Goal: Information Seeking & Learning: Find specific fact

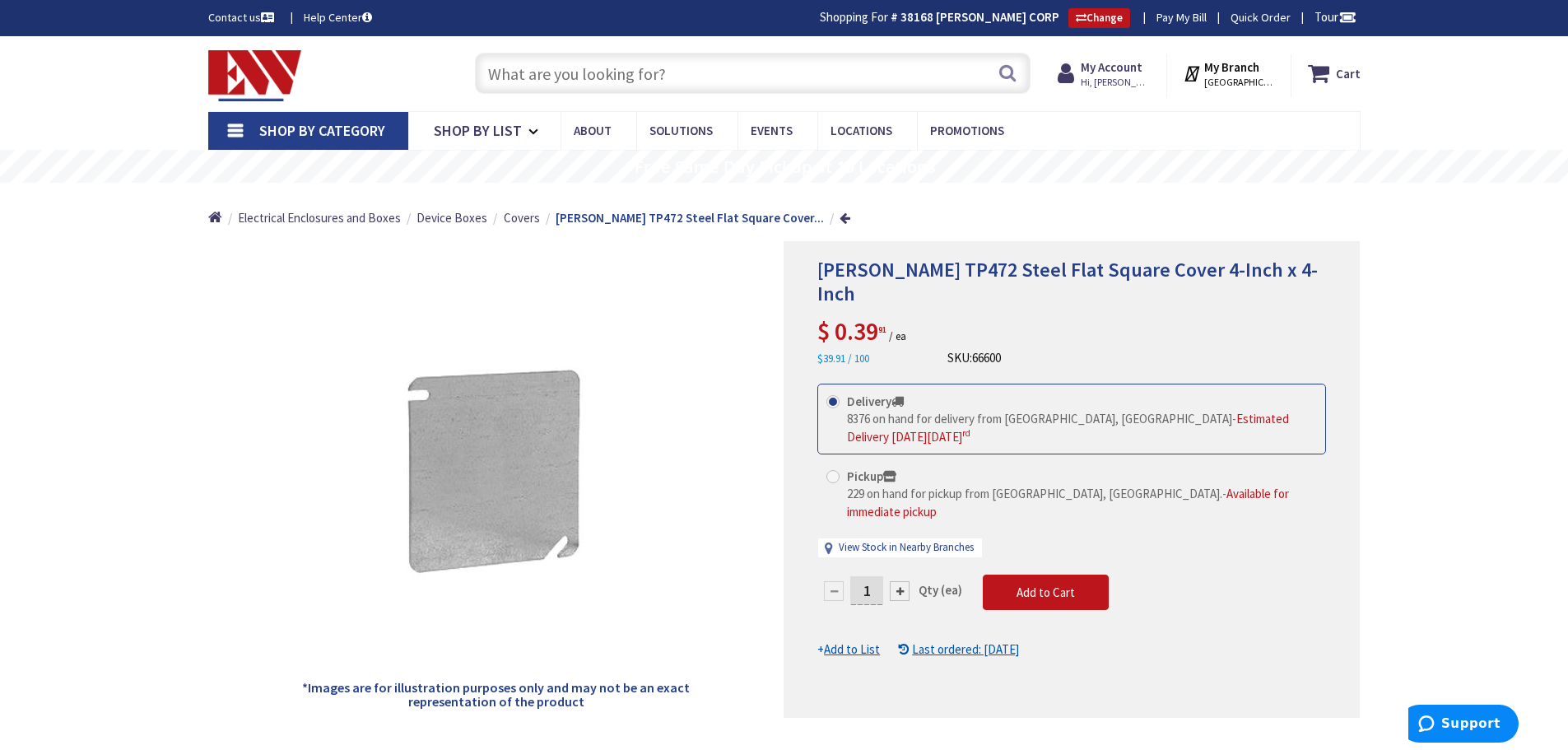
click at [708, 76] on input "text" at bounding box center [752, 73] width 556 height 41
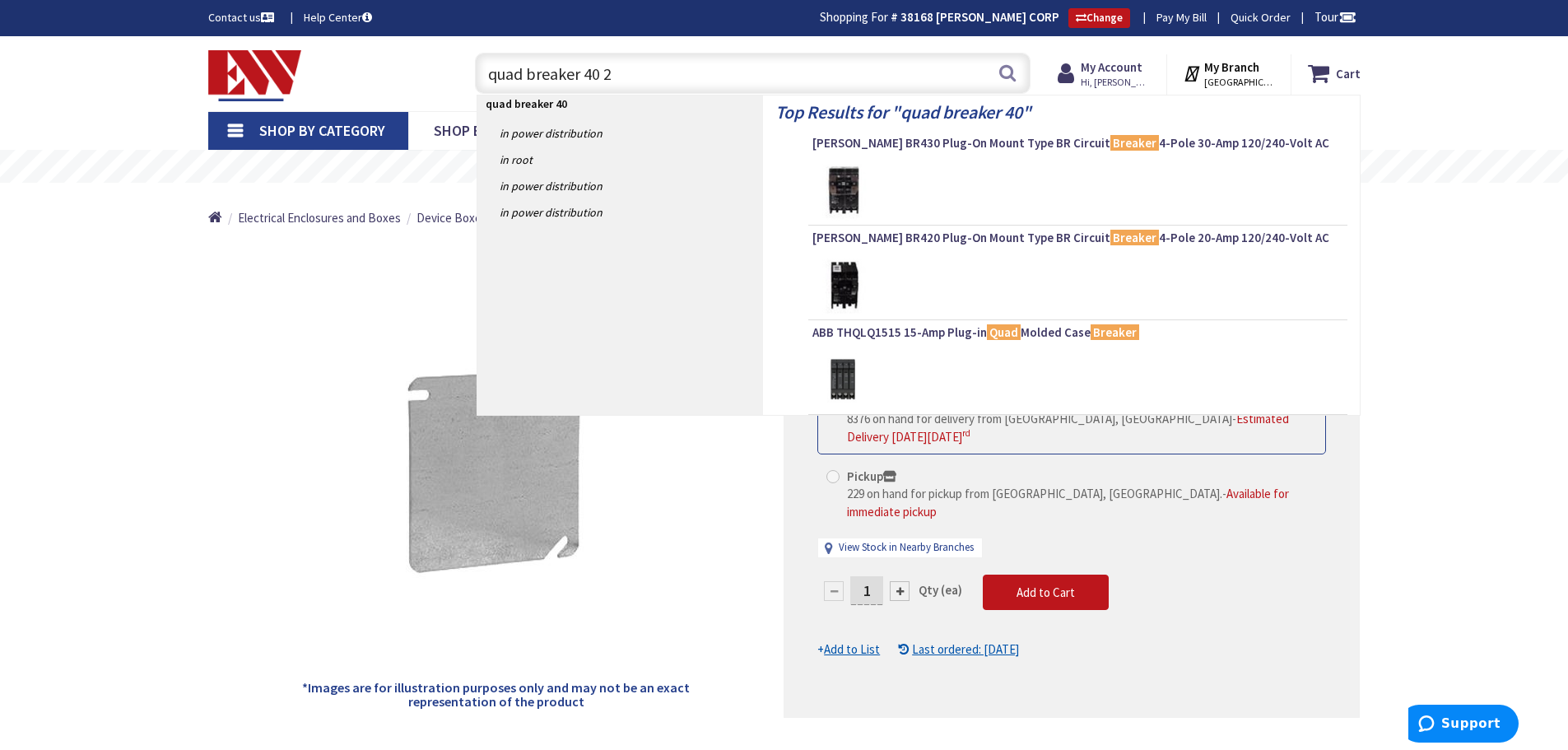
type input "quad breaker 40 20"
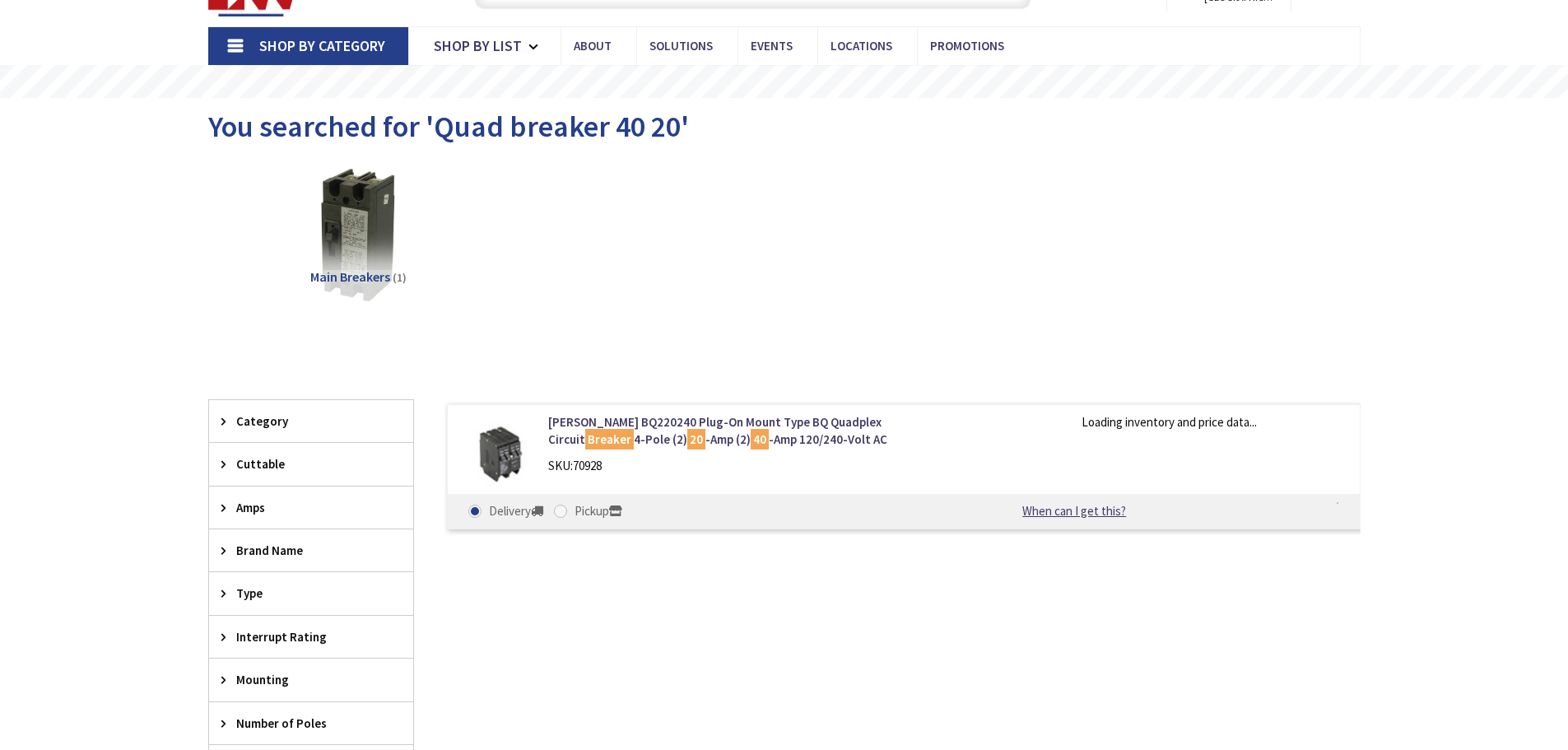
type input "[GEOGRAPHIC_DATA], [GEOGRAPHIC_DATA]"
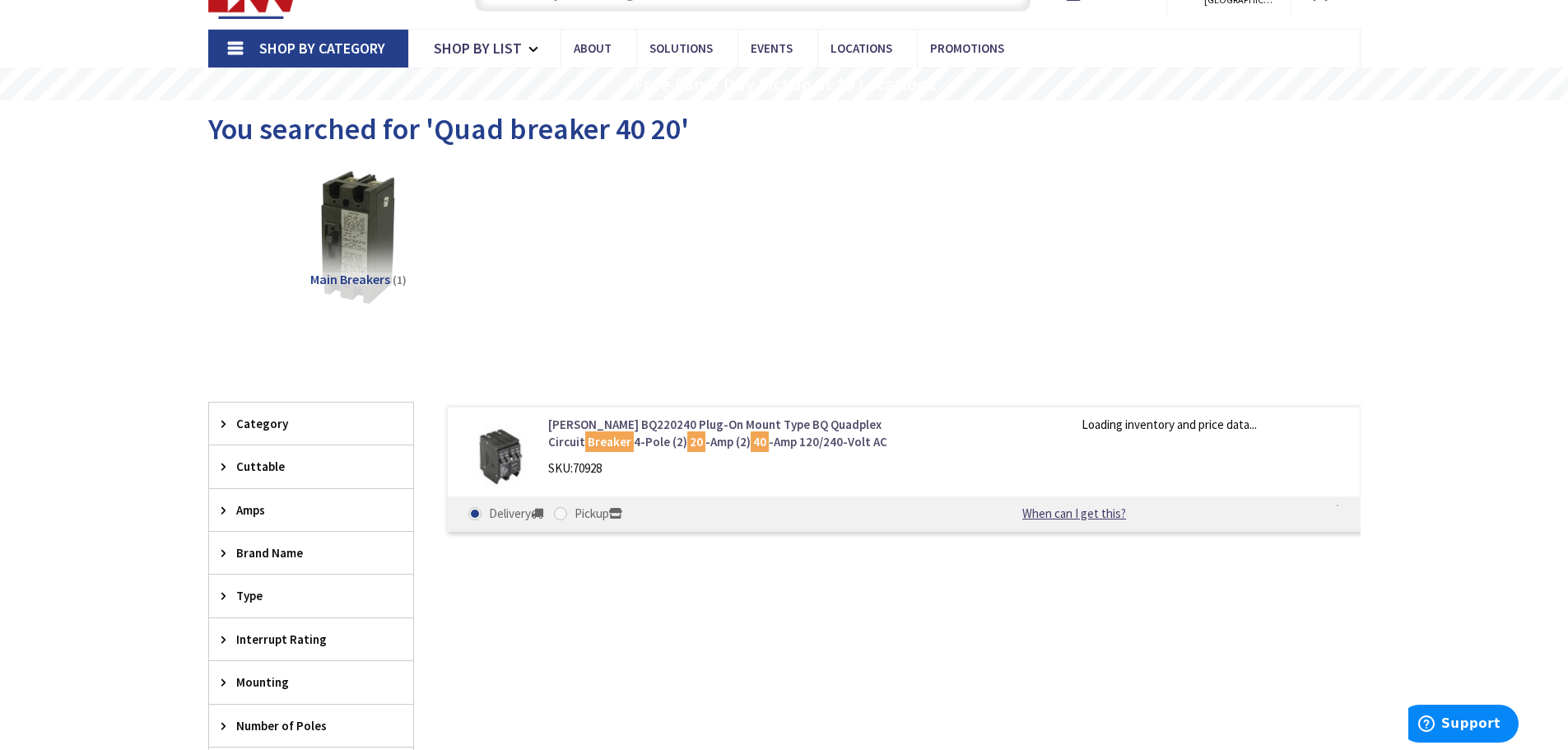
scroll to position [85, 0]
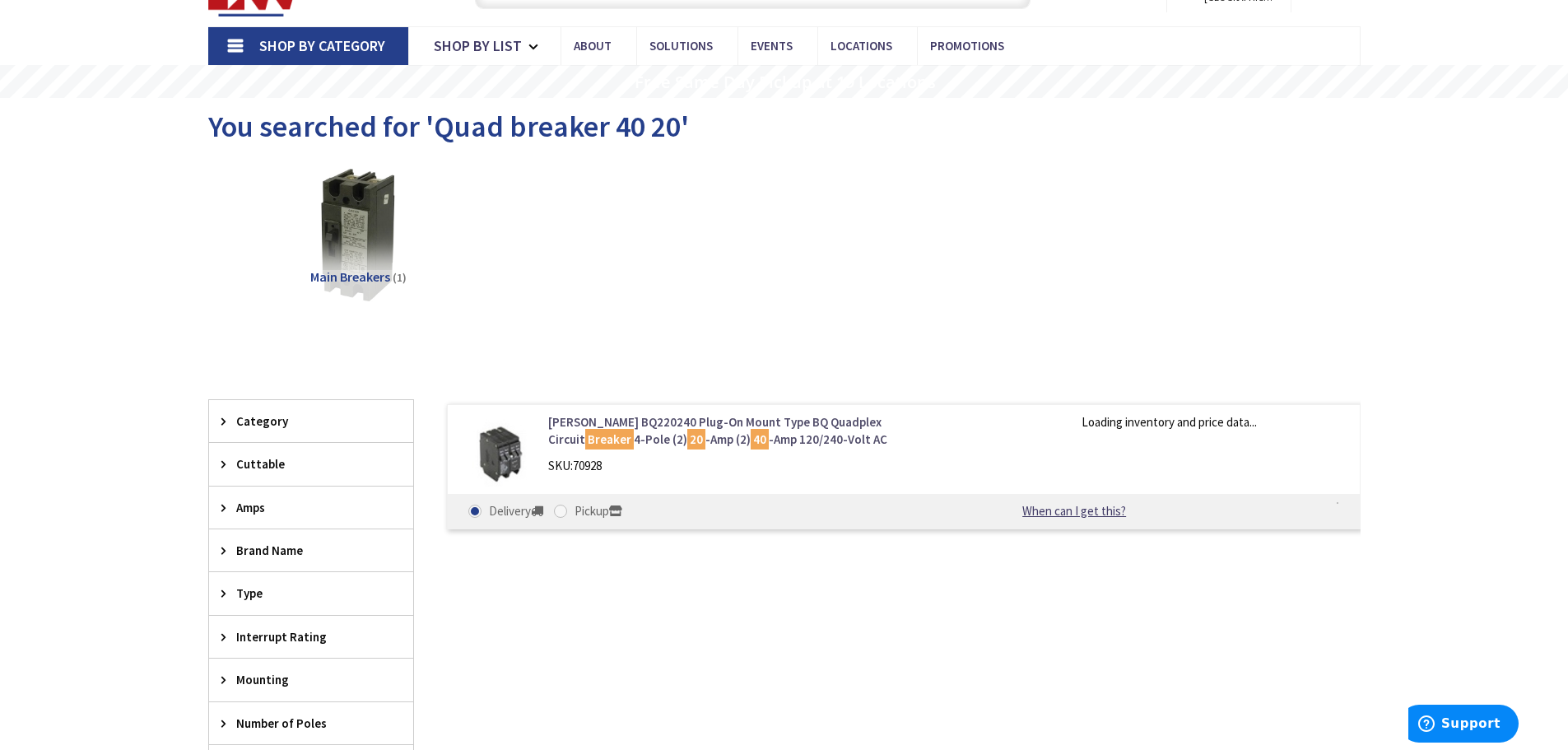
click at [655, 421] on link "Eaton BQ220240 Plug-On Mount Type BQ Quadplex Circuit Breaker 4-Pole (2) 20 -Am…" at bounding box center [758, 431] width 419 height 36
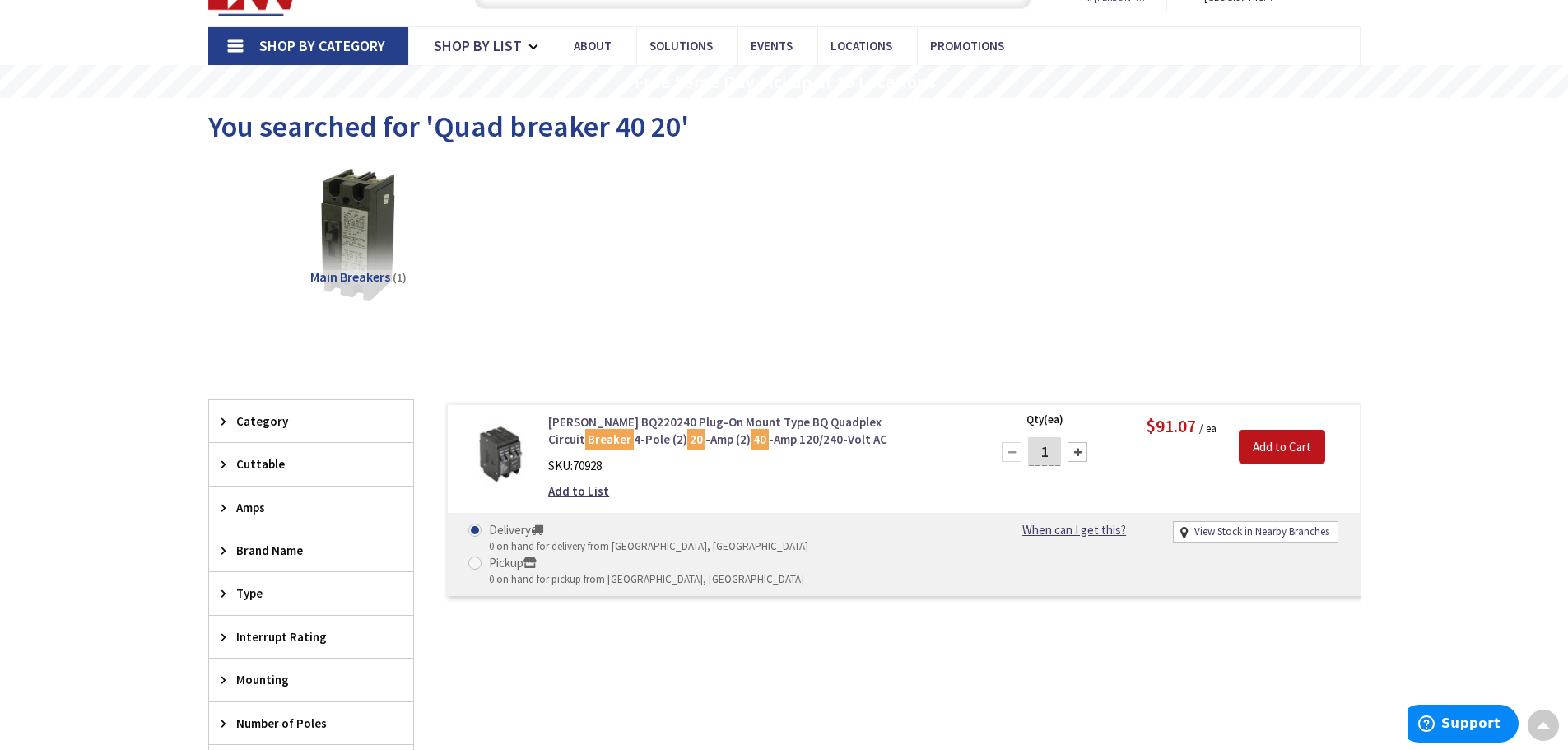
click at [695, 418] on link "Eaton BQ220240 Plug-On Mount Type BQ Quadplex Circuit Breaker 4-Pole (2) 20 -Am…" at bounding box center [758, 431] width 419 height 36
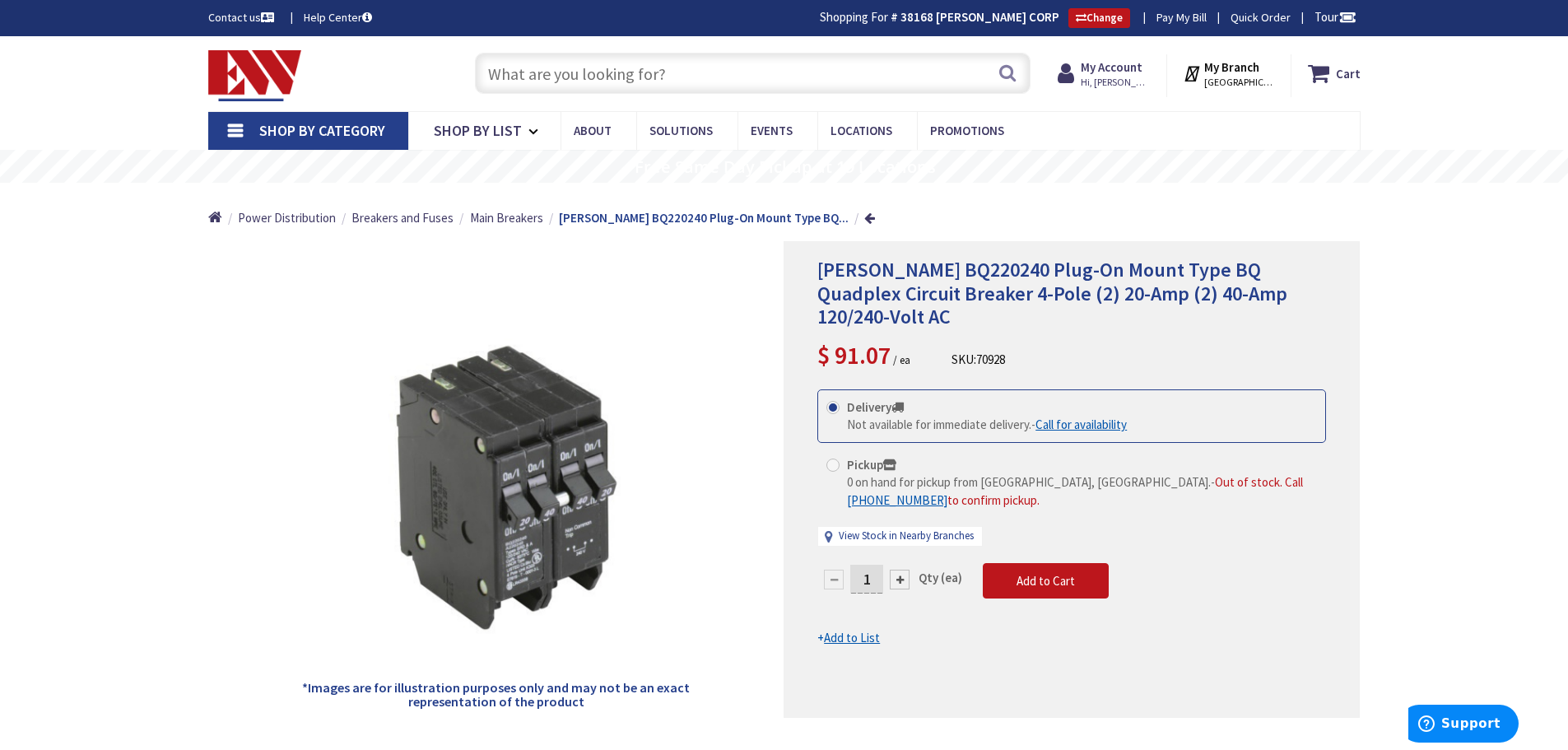
paste input "Q24020CT2"
type input "Q24020CT2"
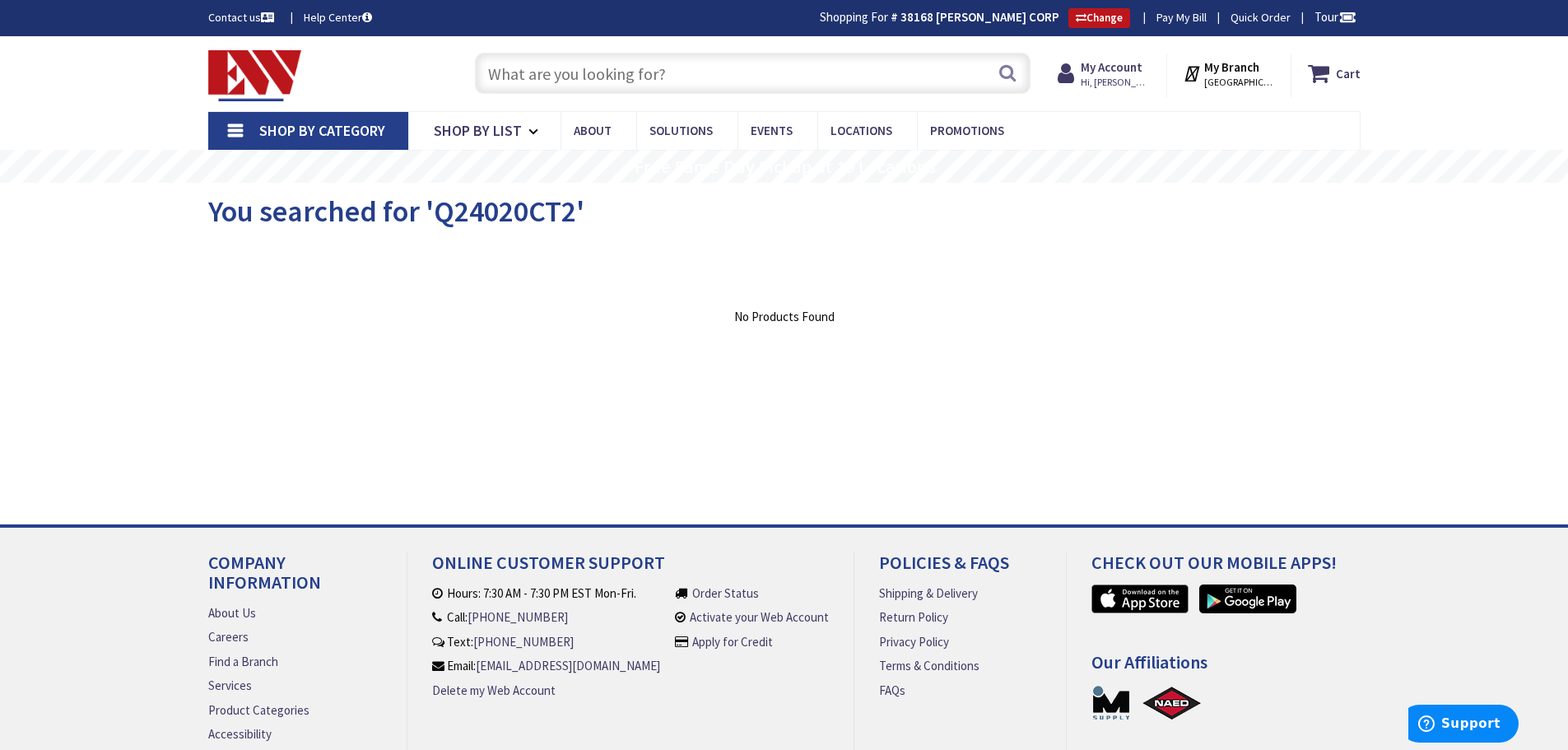
click at [610, 68] on input "text" at bounding box center [752, 73] width 556 height 41
paste input "Q24020CT2"
type input "Q24020CT2"
click at [614, 82] on input "text" at bounding box center [752, 73] width 556 height 41
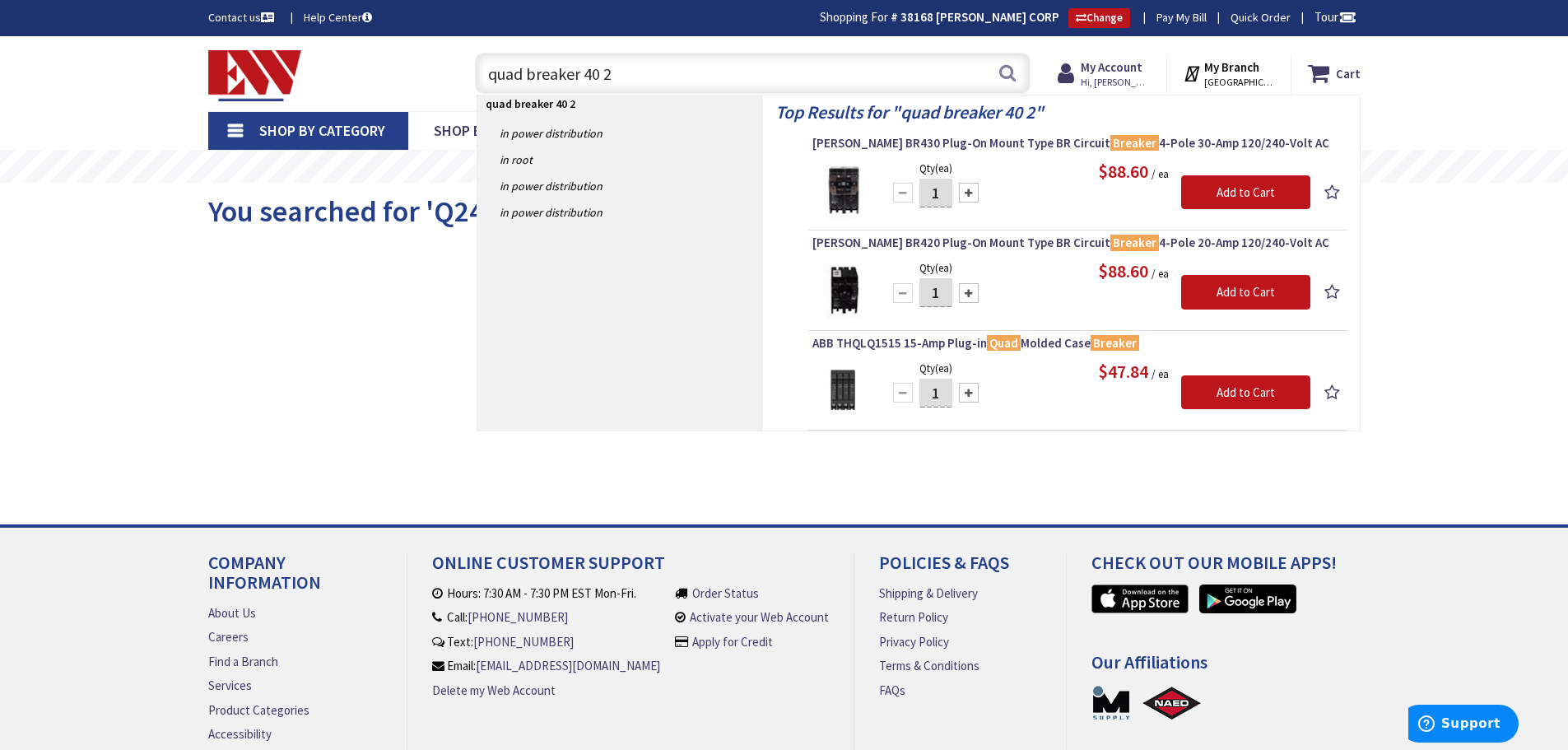
type input "quad breaker 40 20"
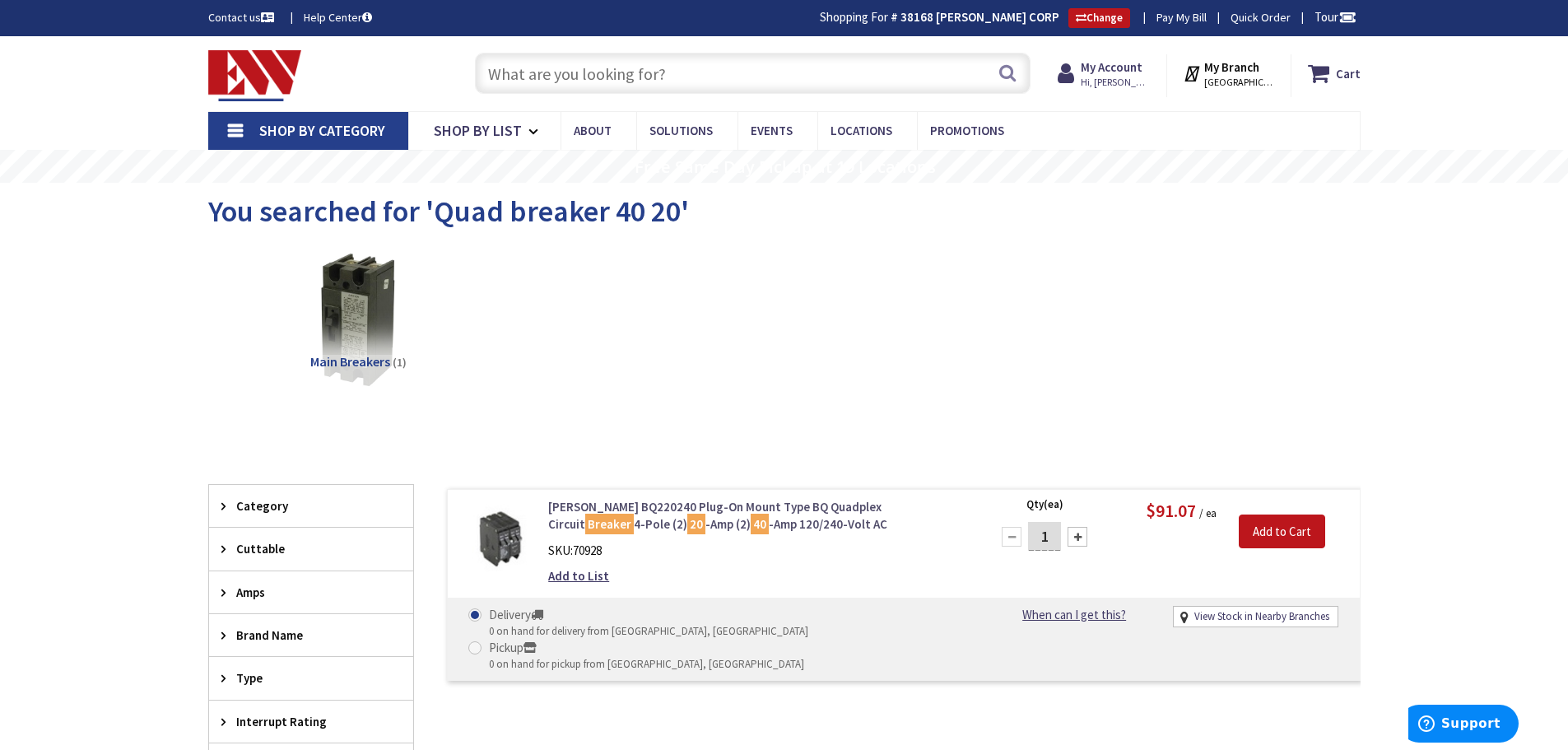
click at [645, 504] on link "Eaton BQ220240 Plug-On Mount Type BQ Quadplex Circuit Breaker 4-Pole (2) 20 -Am…" at bounding box center [758, 516] width 419 height 36
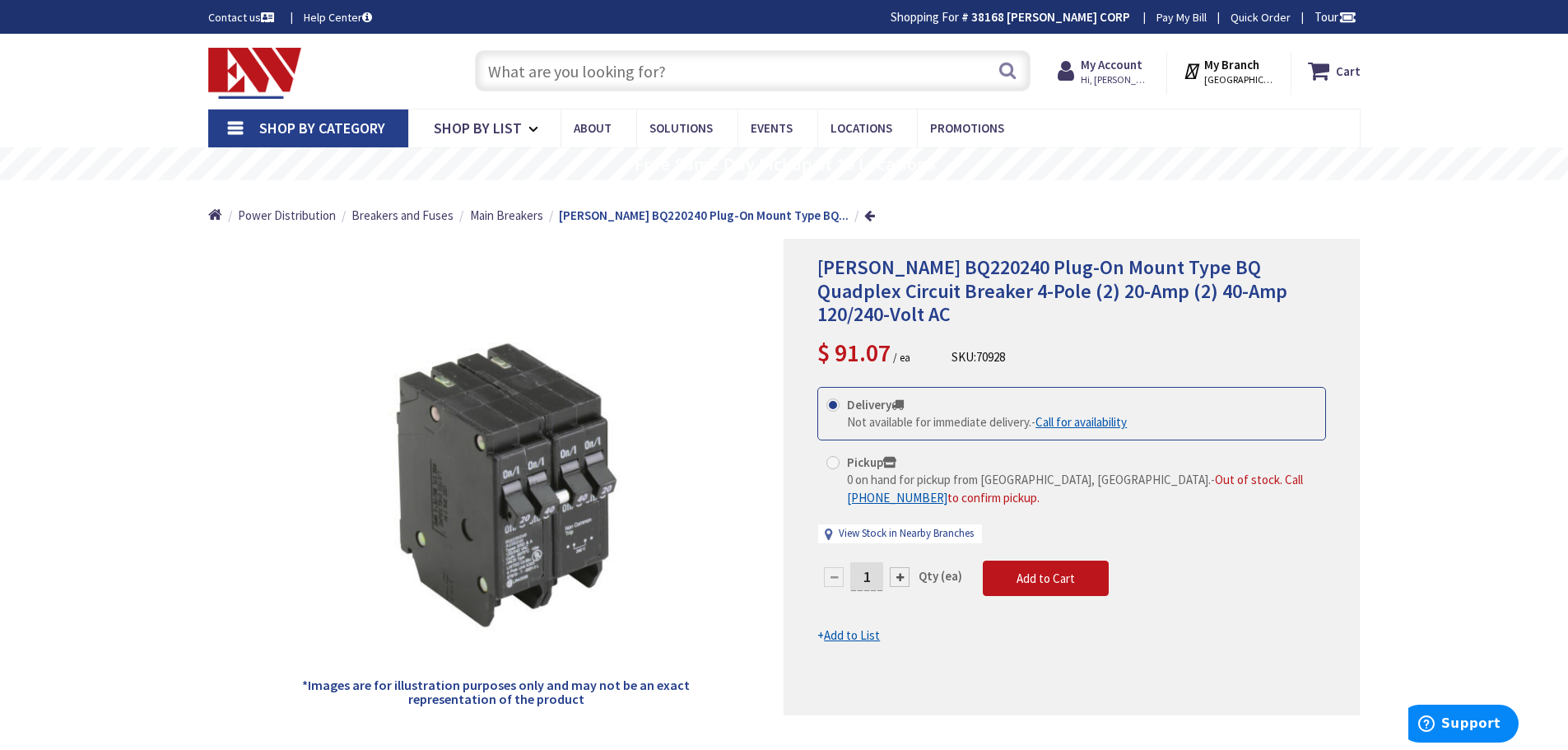
click at [674, 83] on input "text" at bounding box center [752, 71] width 556 height 41
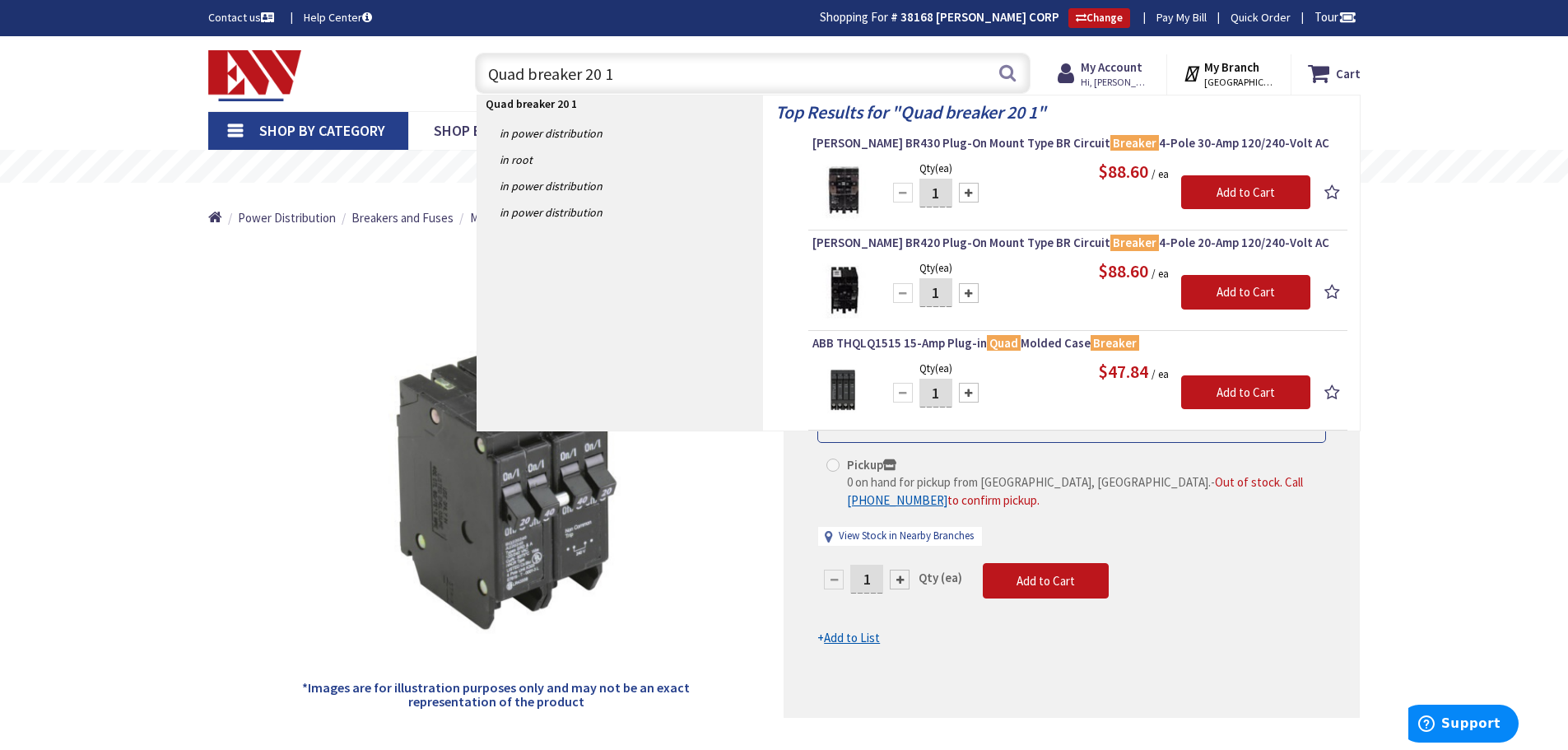
type input "Quad breaker 20 15"
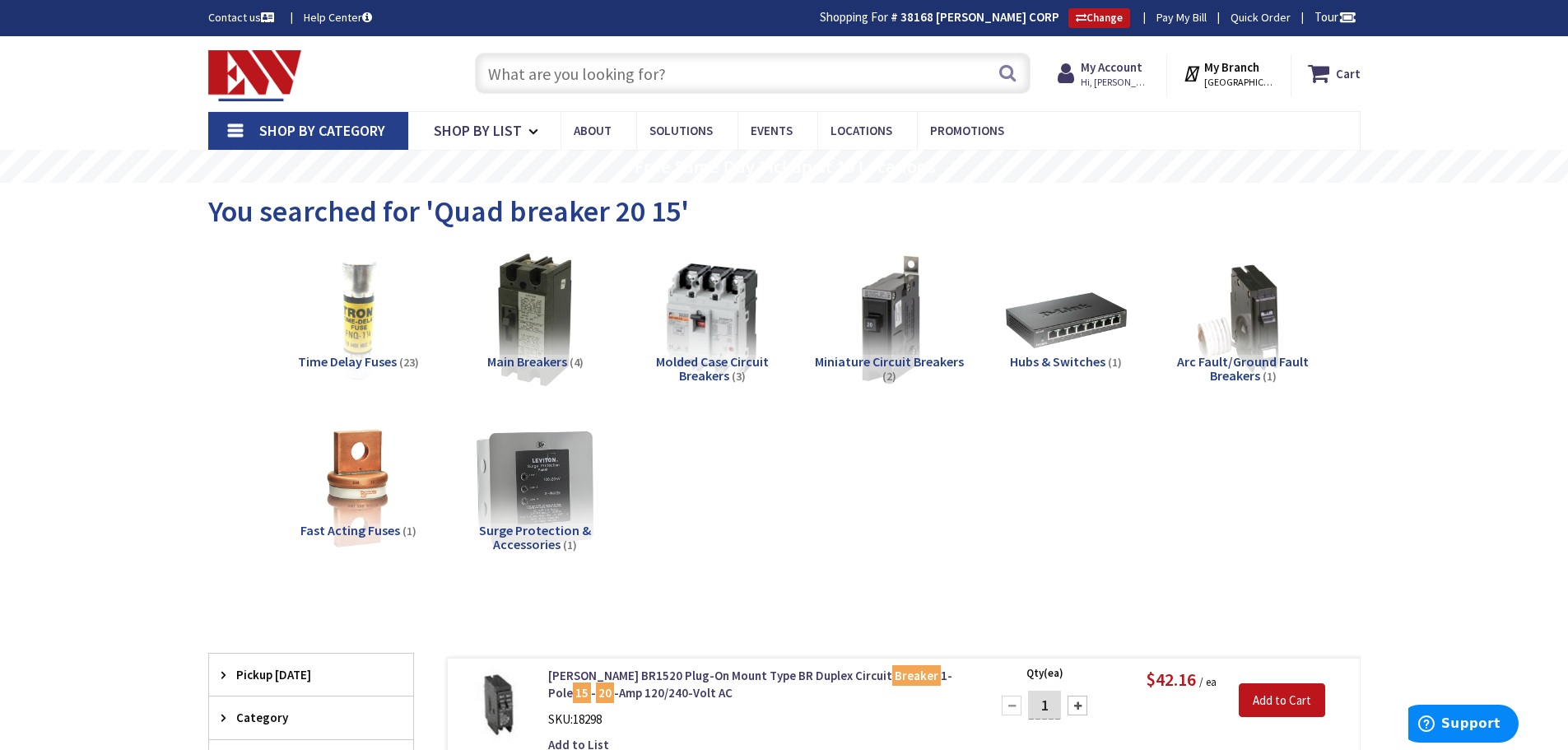
click at [596, 84] on input "text" at bounding box center [752, 73] width 556 height 41
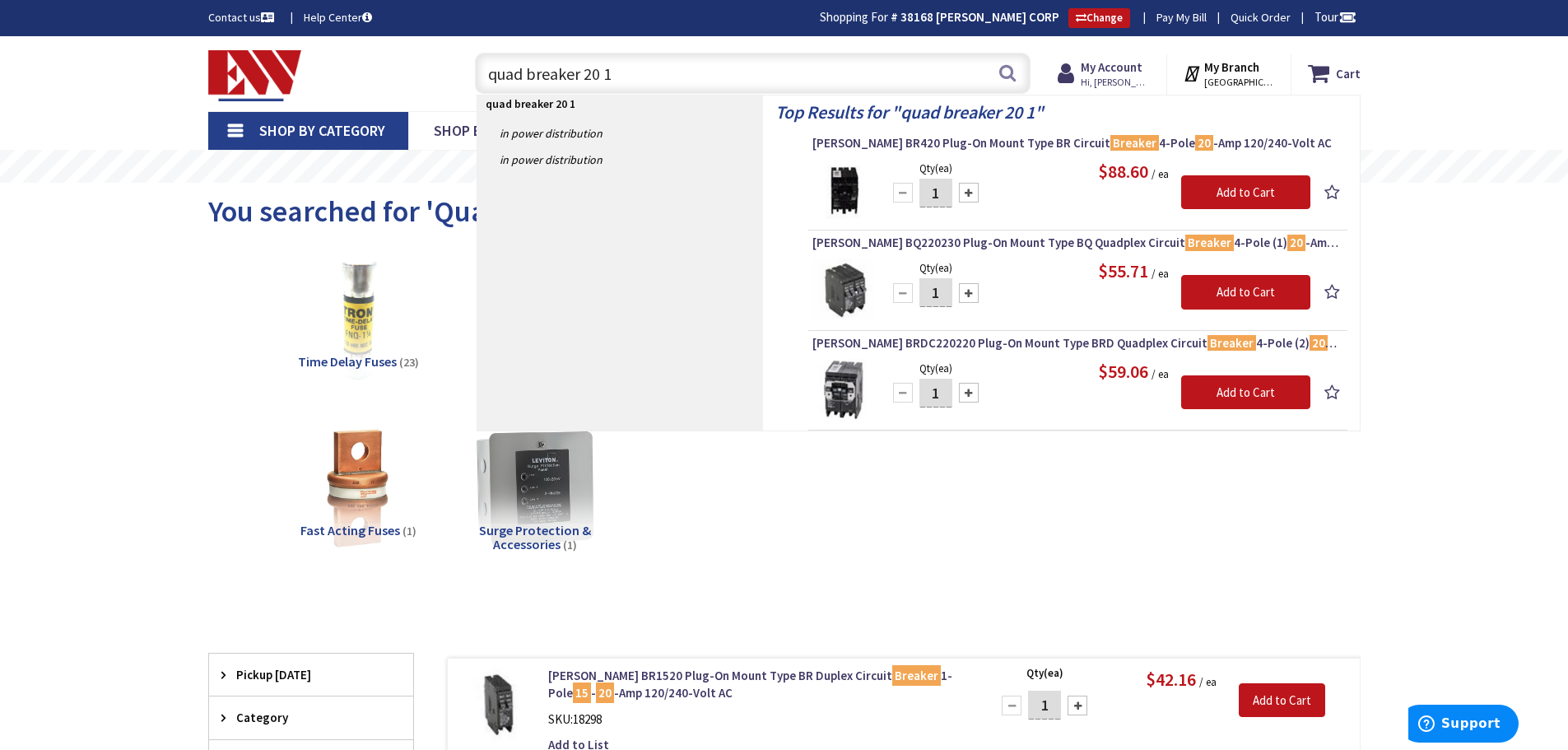
type input "quad breaker 20 15"
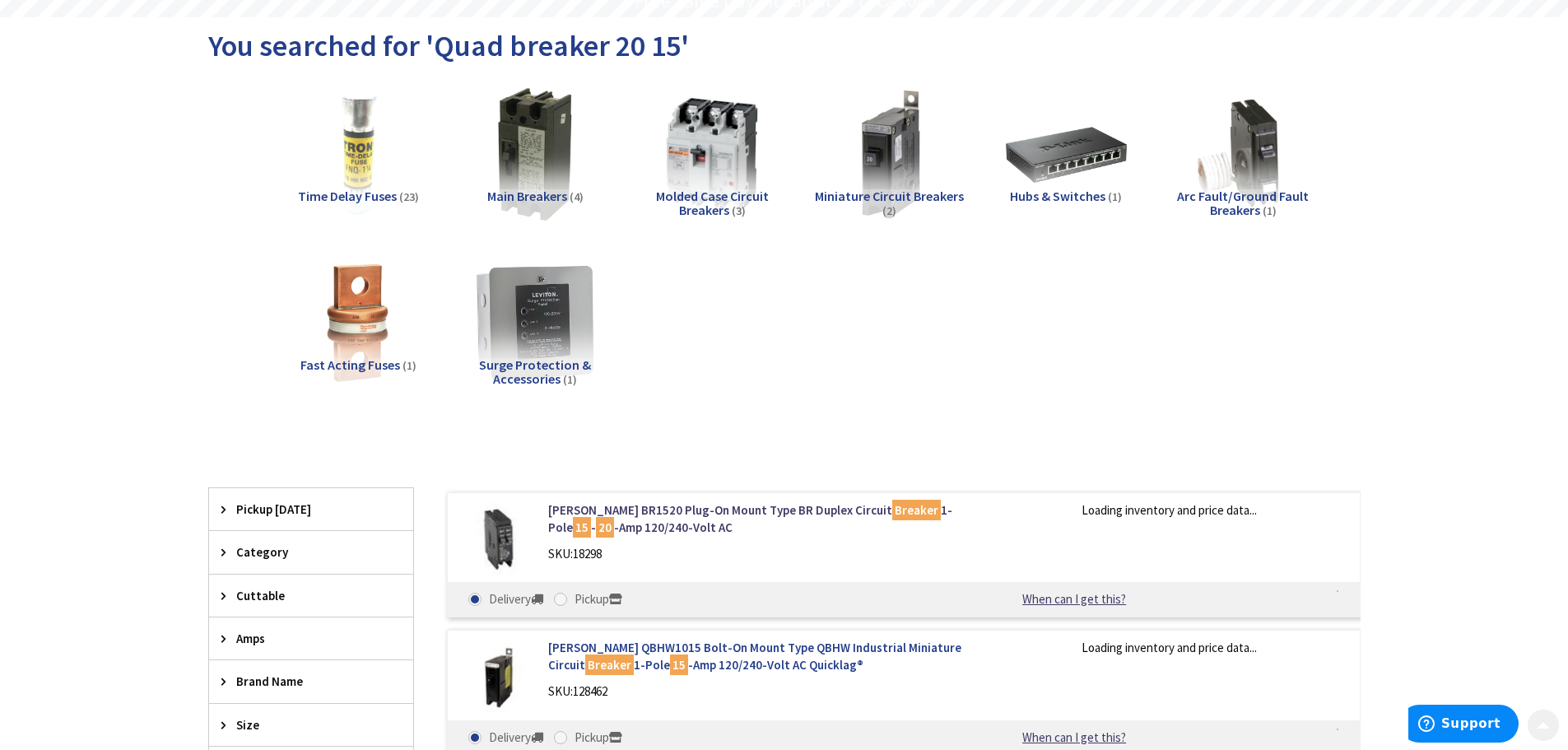
scroll to position [167, 0]
click at [801, 360] on div "Time Delay Fuses (23) Main Breakers (4) Molded Case Circuit Breakers (3) Miniat…" at bounding box center [784, 250] width 1094 height 345
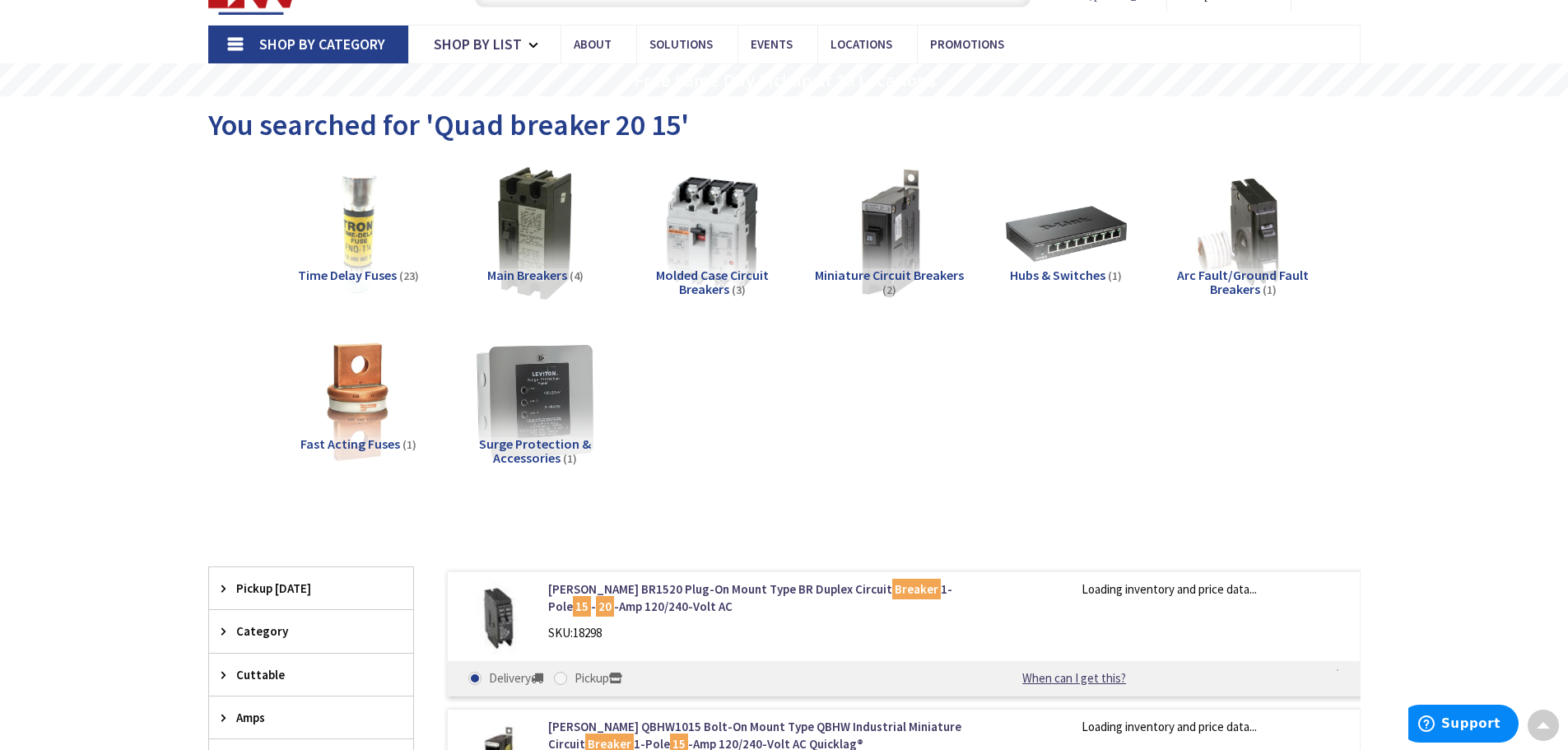
scroll to position [0, 0]
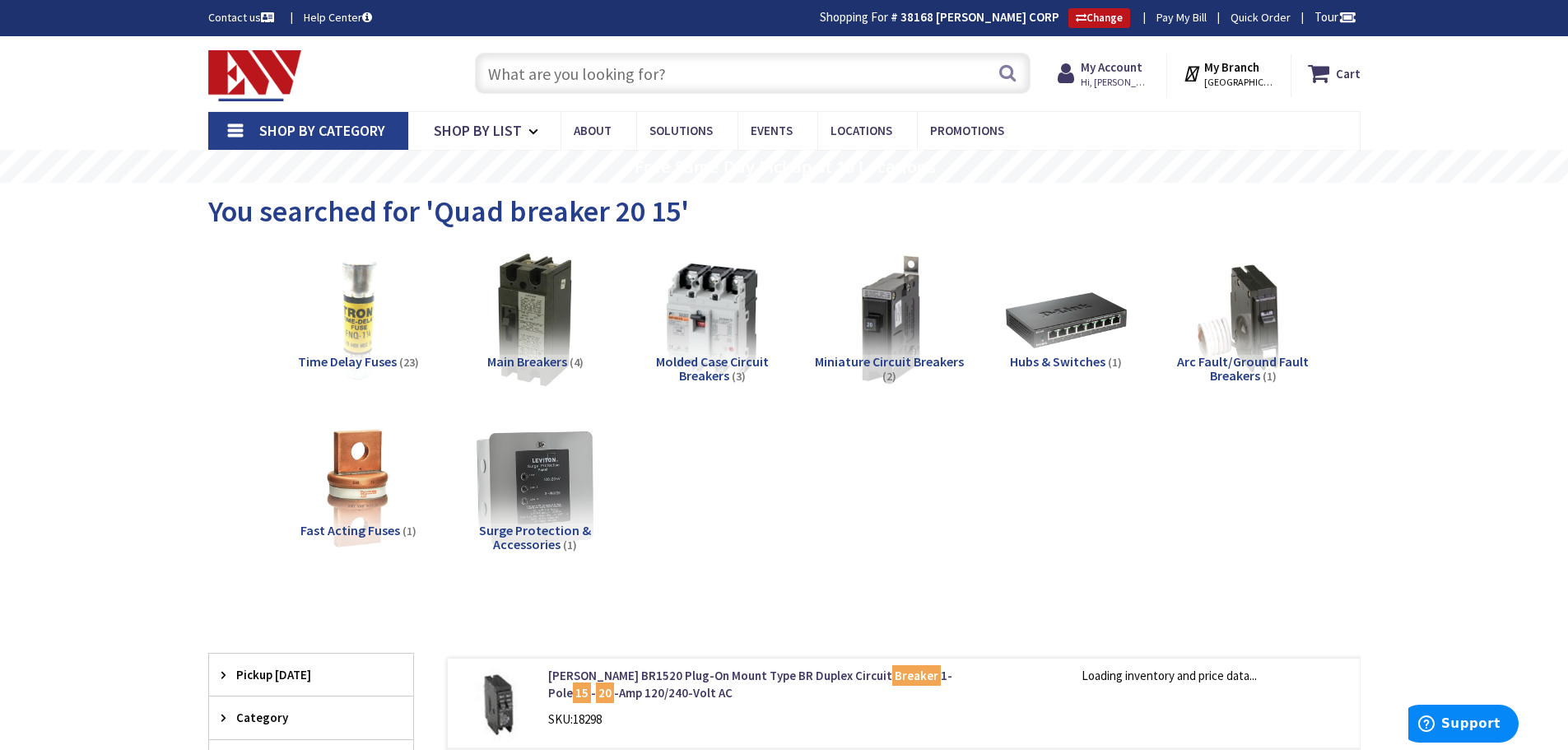
click at [695, 78] on input "text" at bounding box center [752, 73] width 556 height 41
click at [694, 78] on input "text" at bounding box center [752, 73] width 556 height 41
click at [618, 67] on input "text" at bounding box center [752, 73] width 556 height 41
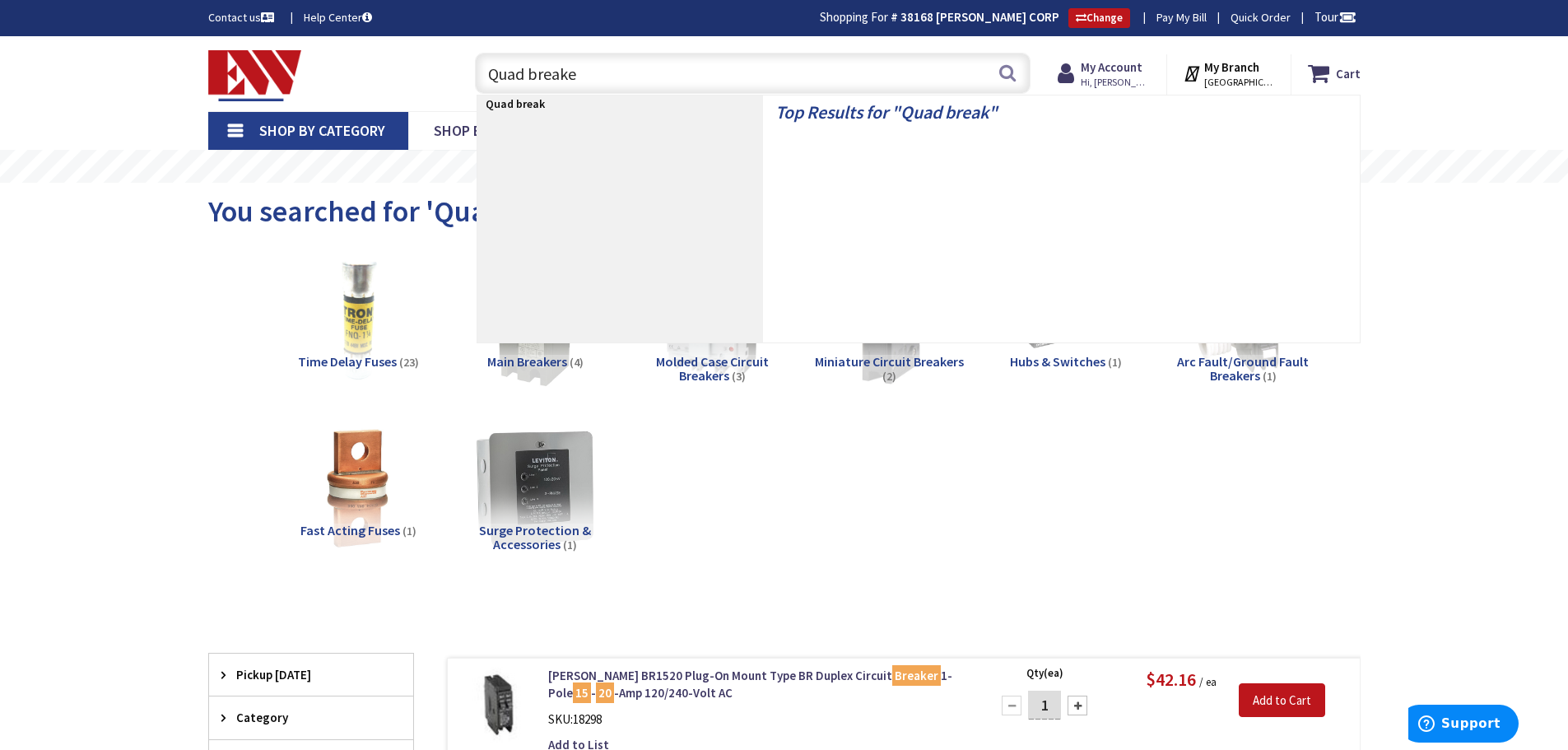
type input "Quad breaker"
